Goal: Find specific page/section: Find specific page/section

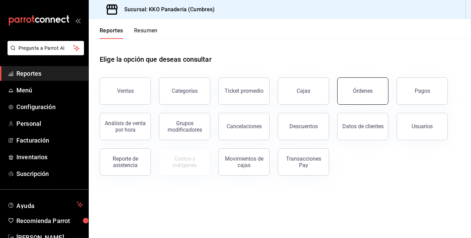
click at [362, 82] on button "Órdenes" at bounding box center [362, 90] width 51 height 27
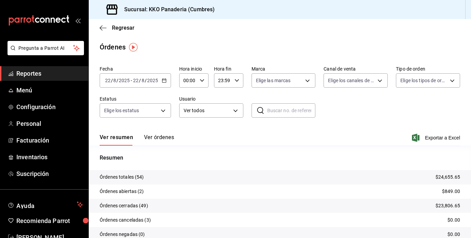
click at [28, 76] on span "Reportes" at bounding box center [49, 73] width 66 height 9
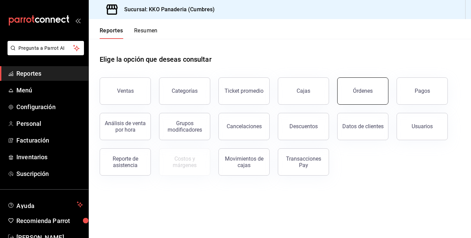
click at [366, 93] on div "Órdenes" at bounding box center [363, 91] width 20 height 6
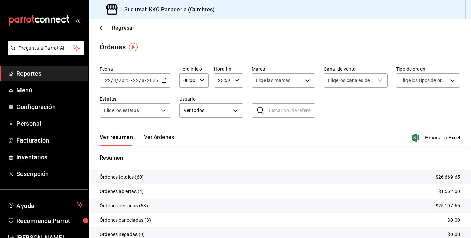
click at [38, 73] on span "Reportes" at bounding box center [49, 73] width 66 height 9
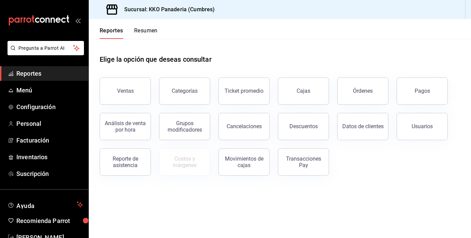
click at [147, 30] on button "Resumen" at bounding box center [146, 33] width 24 height 12
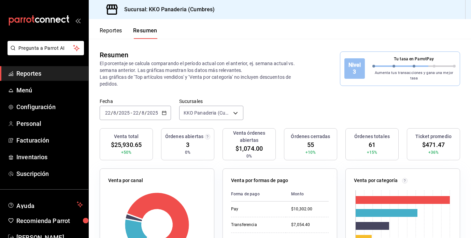
click at [32, 78] on link "Reportes" at bounding box center [44, 73] width 88 height 15
